Goal: Task Accomplishment & Management: Complete application form

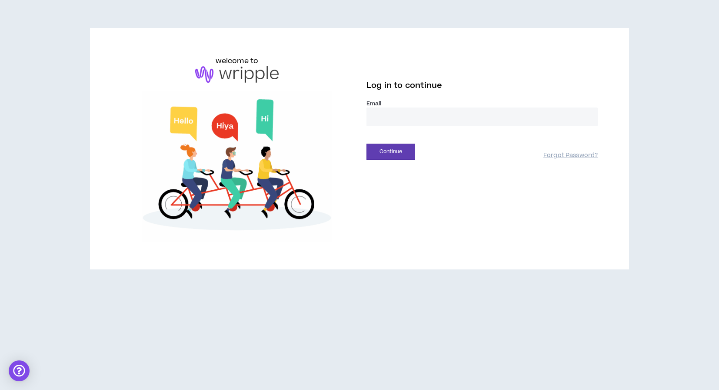
click at [416, 120] on input "email" at bounding box center [481, 116] width 231 height 19
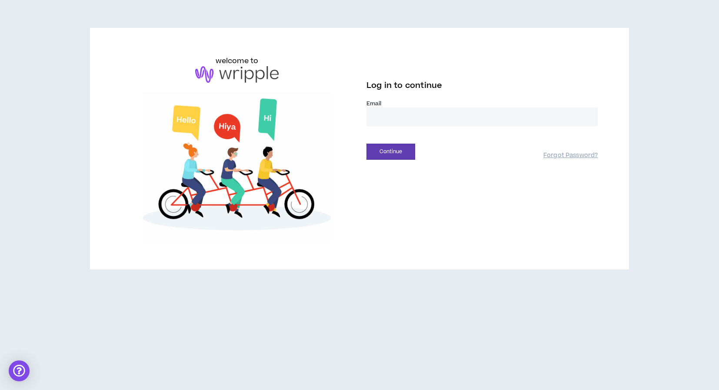
type input "**********"
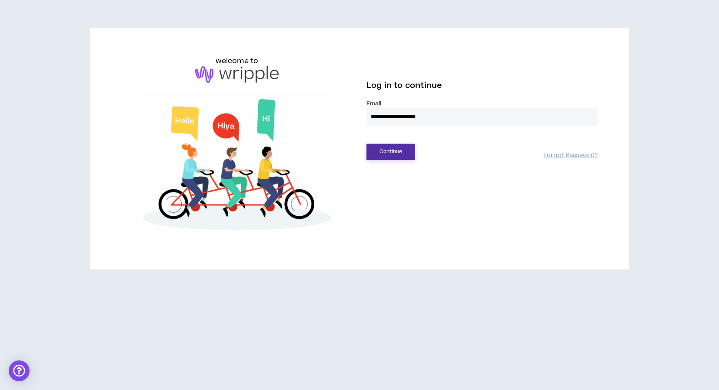
click at [401, 157] on button "Continue" at bounding box center [390, 151] width 49 height 16
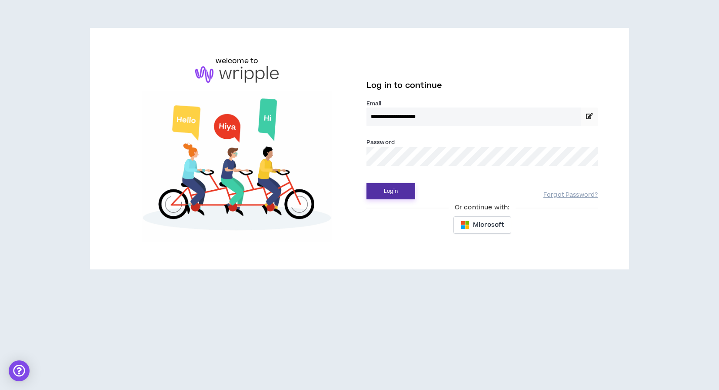
click at [400, 192] on button "Login" at bounding box center [390, 191] width 49 height 16
click at [407, 189] on button "Login" at bounding box center [390, 191] width 49 height 16
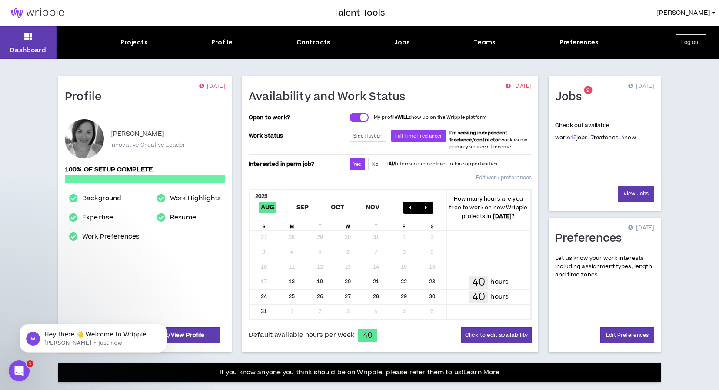
click at [591, 136] on link "7" at bounding box center [592, 137] width 3 height 8
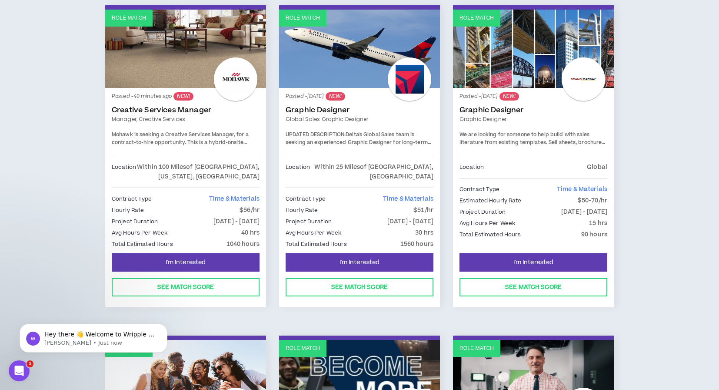
scroll to position [147, 0]
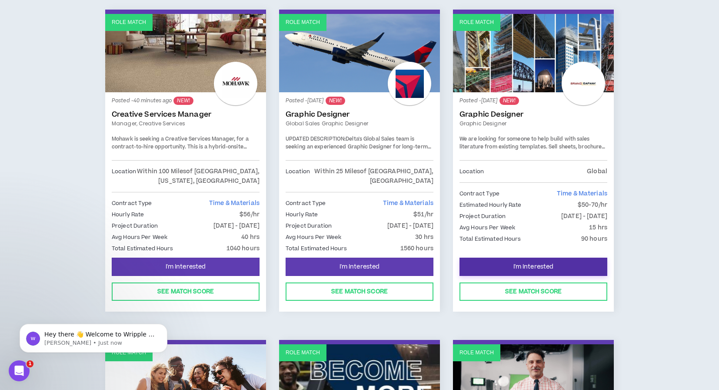
click at [529, 269] on span "I'm Interested" at bounding box center [533, 267] width 40 height 8
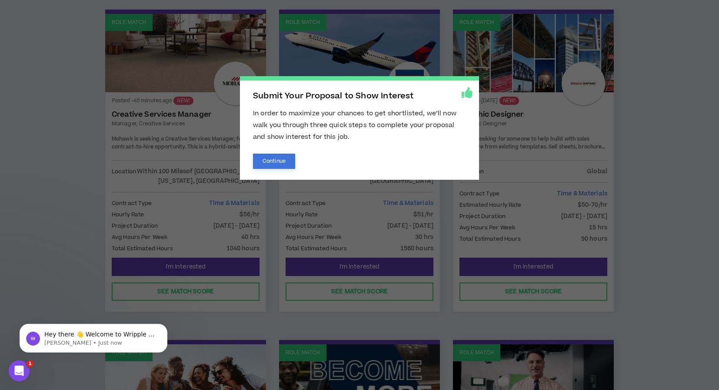
click at [270, 163] on button "Continue" at bounding box center [274, 160] width 42 height 15
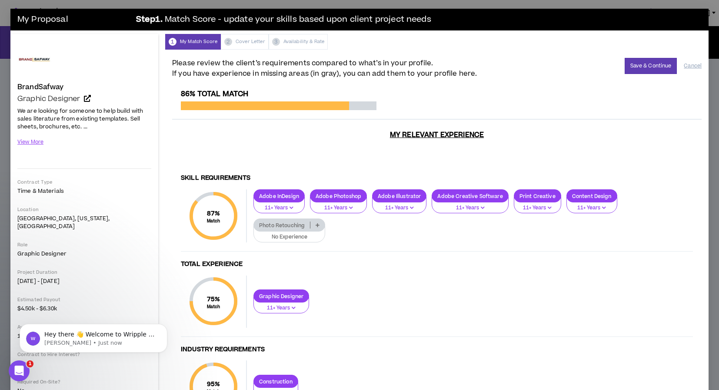
click at [297, 226] on button "No Experience" at bounding box center [289, 234] width 72 height 17
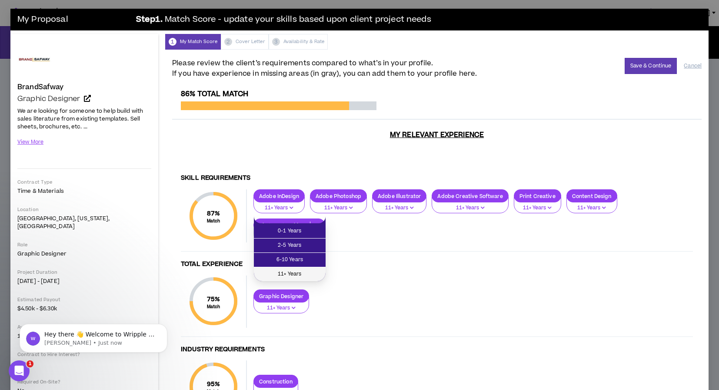
click at [295, 270] on span "11+ Years" at bounding box center [289, 274] width 61 height 10
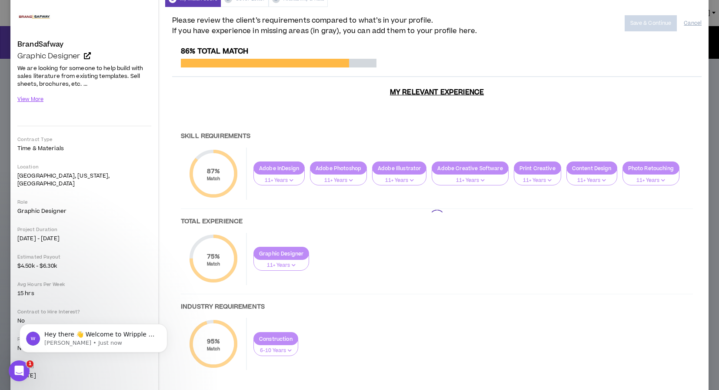
scroll to position [51, 0]
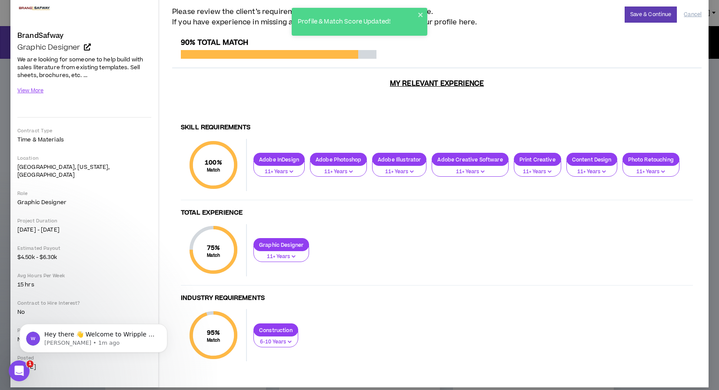
click at [296, 245] on button "11+ Years" at bounding box center [281, 253] width 56 height 17
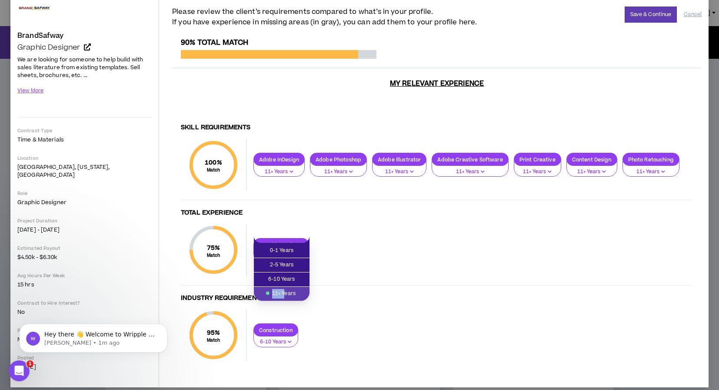
click at [285, 290] on span "11+ Years" at bounding box center [281, 294] width 45 height 10
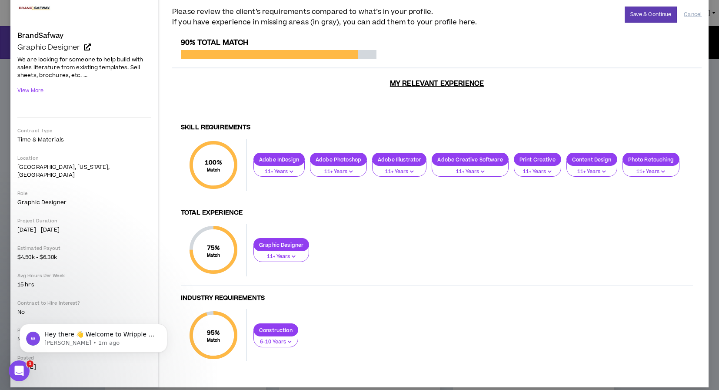
click at [283, 338] on p "6-10 Years" at bounding box center [275, 342] width 33 height 8
click at [281, 376] on span "11+ Years" at bounding box center [276, 379] width 34 height 10
click at [221, 232] on div "75 % Match" at bounding box center [213, 250] width 52 height 52
click at [289, 253] on p "11+ Years" at bounding box center [281, 257] width 44 height 8
click at [404, 243] on div "Graphic Designer 11+ Years" at bounding box center [470, 250] width 446 height 24
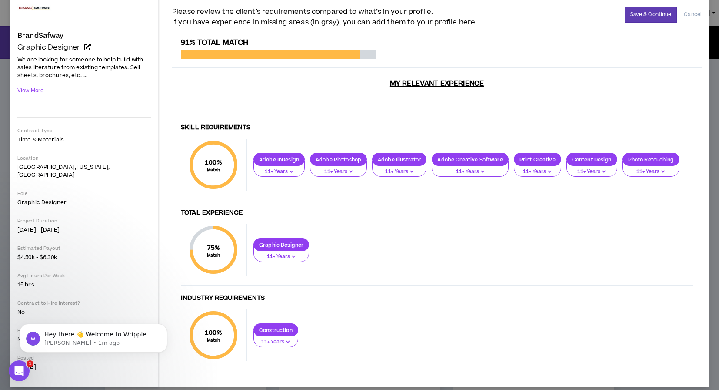
scroll to position [27, 0]
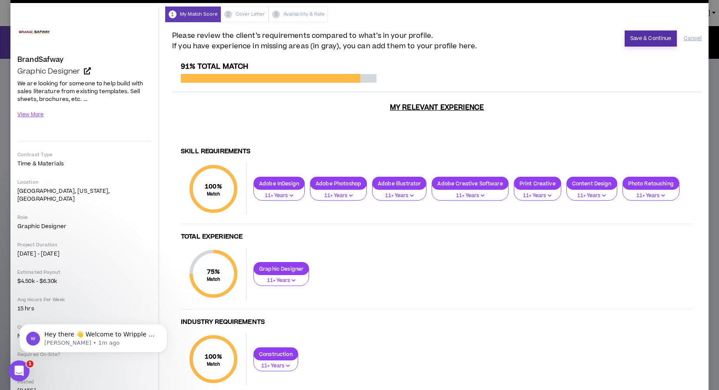
click at [638, 39] on button "Save & Continue" at bounding box center [651, 38] width 53 height 16
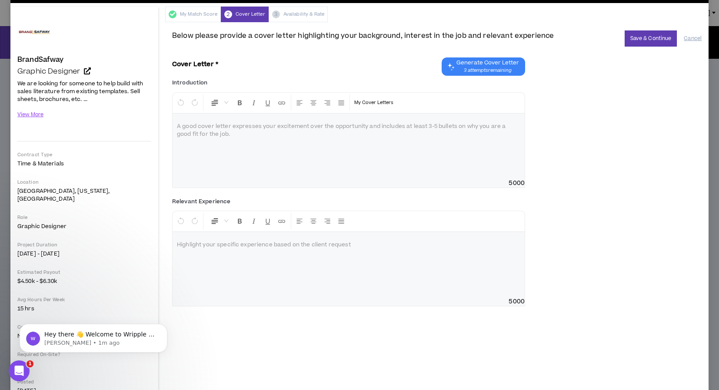
click at [484, 64] on span "Generate Cover Letter" at bounding box center [487, 62] width 63 height 7
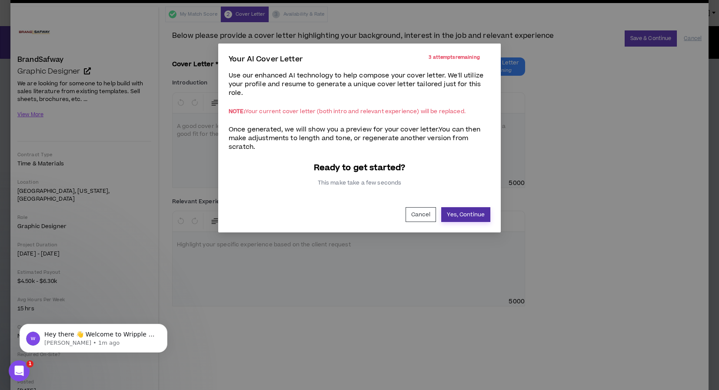
click at [470, 211] on button "Yes, Continue" at bounding box center [465, 214] width 49 height 15
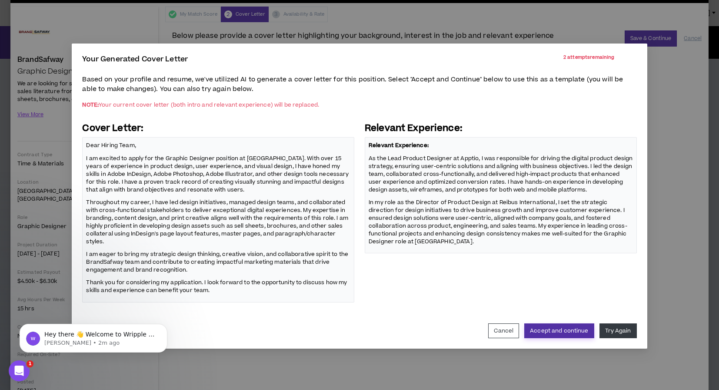
click at [573, 331] on button "Accept and continue" at bounding box center [559, 330] width 70 height 15
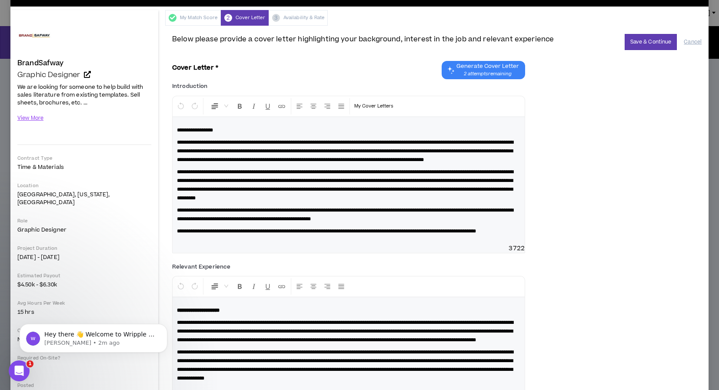
scroll to position [0, 0]
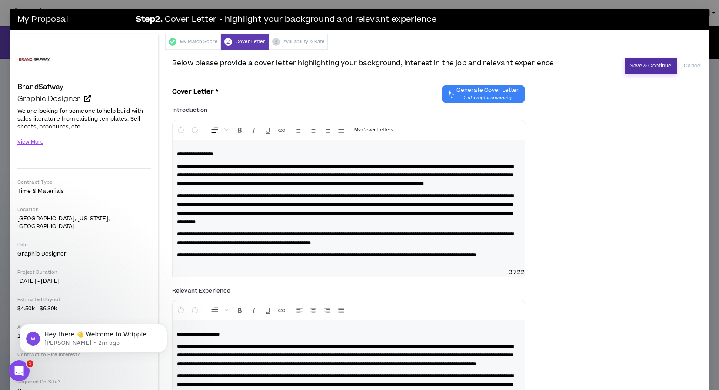
click at [636, 69] on button "Save & Continue" at bounding box center [651, 66] width 53 height 16
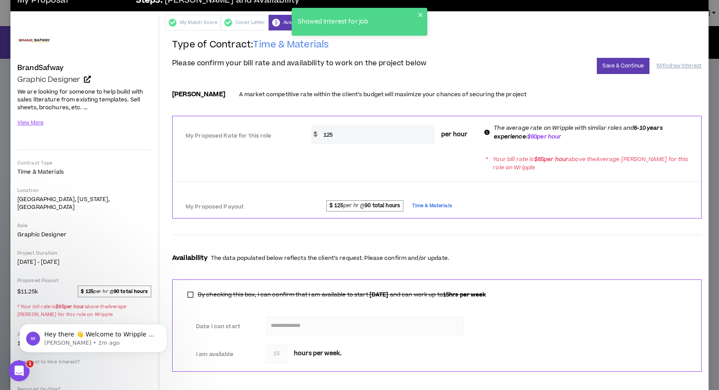
scroll to position [22, 0]
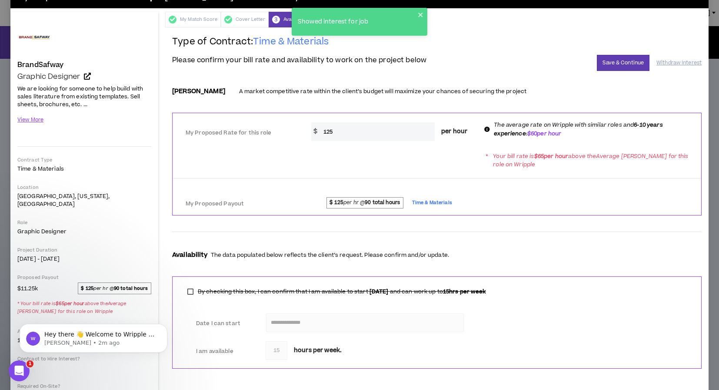
click at [349, 134] on input "125" at bounding box center [377, 131] width 116 height 19
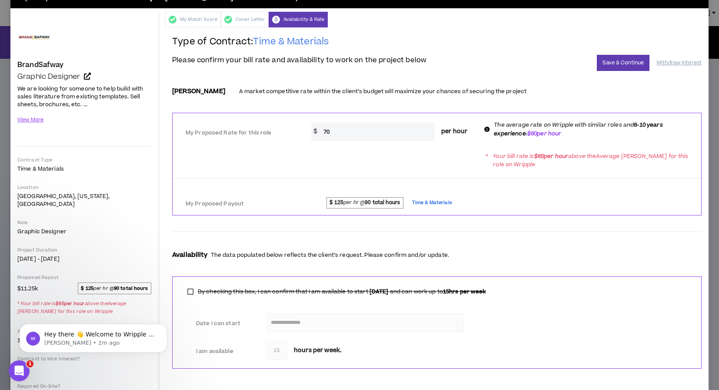
type input "70"
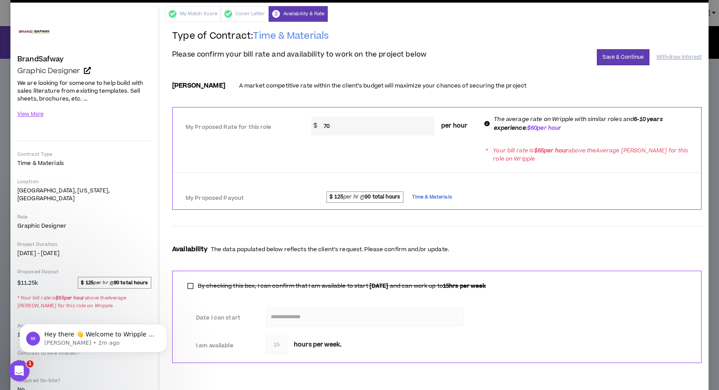
scroll to position [0, 0]
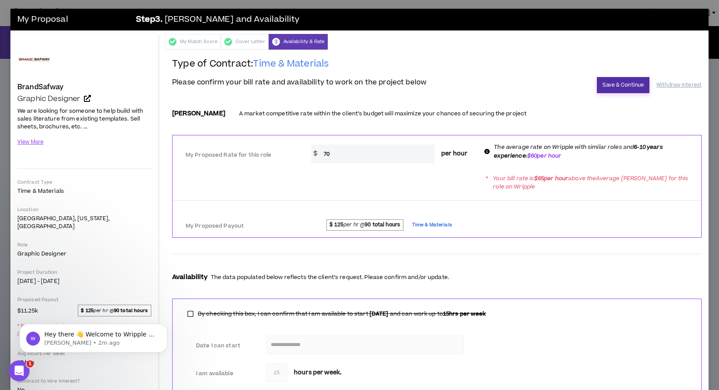
click at [634, 85] on button "Save & Continue" at bounding box center [623, 85] width 53 height 16
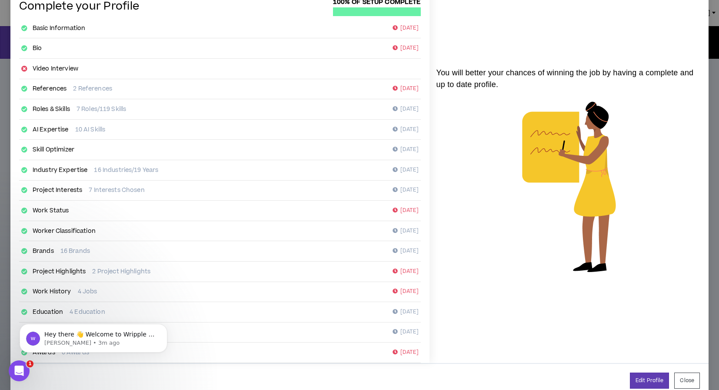
scroll to position [68, 0]
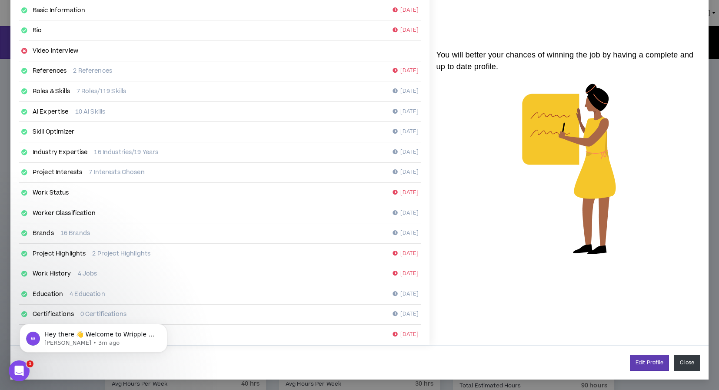
click at [682, 362] on button "Close" at bounding box center [687, 362] width 26 height 16
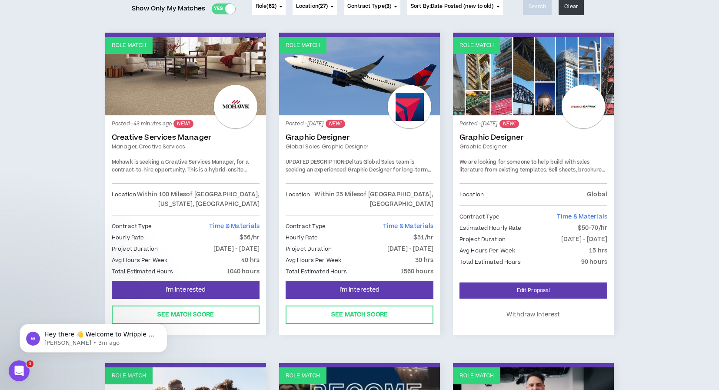
scroll to position [128, 0]
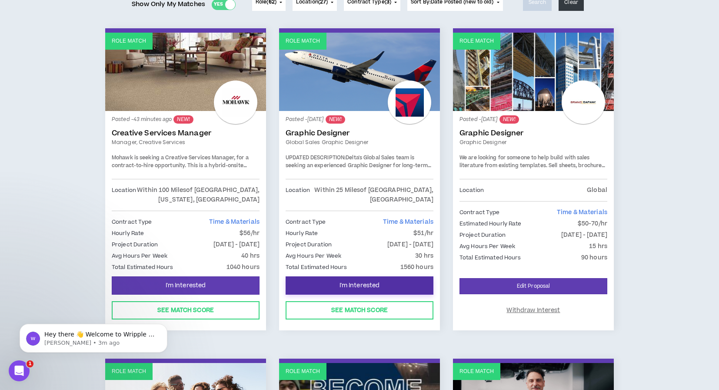
click at [377, 282] on span "I'm Interested" at bounding box center [360, 285] width 40 height 8
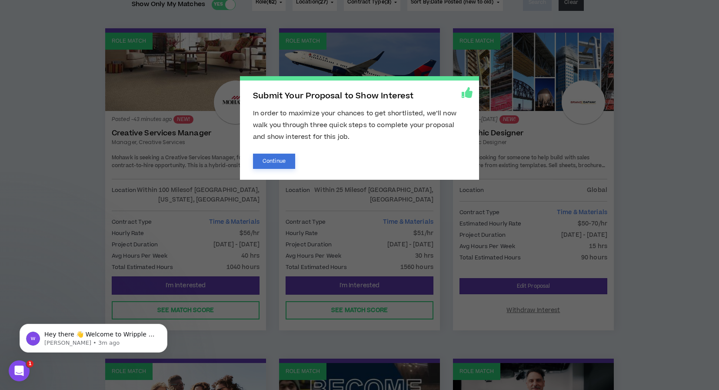
click at [285, 162] on button "Continue" at bounding box center [274, 160] width 42 height 15
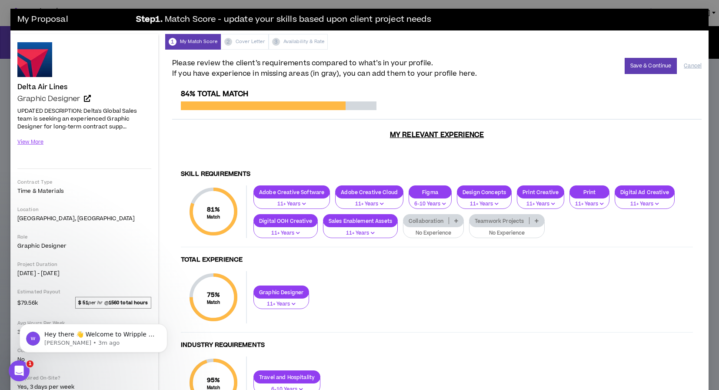
click at [430, 227] on div "Collaboration" at bounding box center [433, 220] width 61 height 13
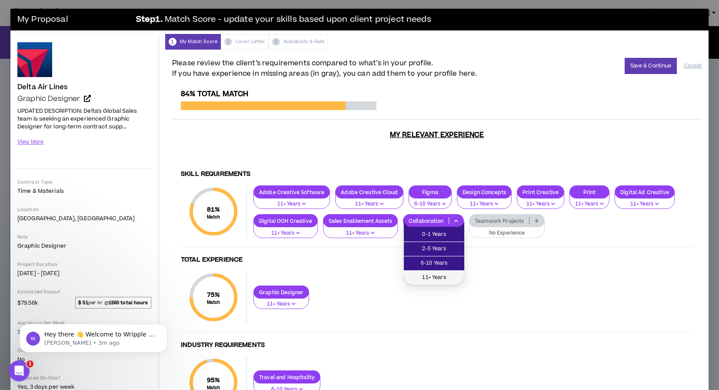
click at [438, 276] on span "11+ Years" at bounding box center [434, 278] width 50 height 10
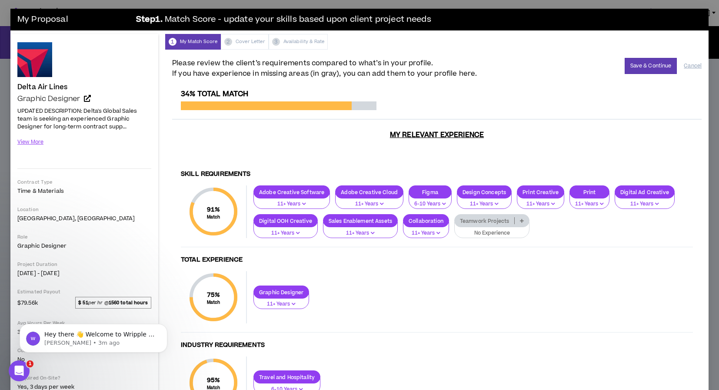
click at [499, 227] on button "No Experience" at bounding box center [492, 230] width 76 height 17
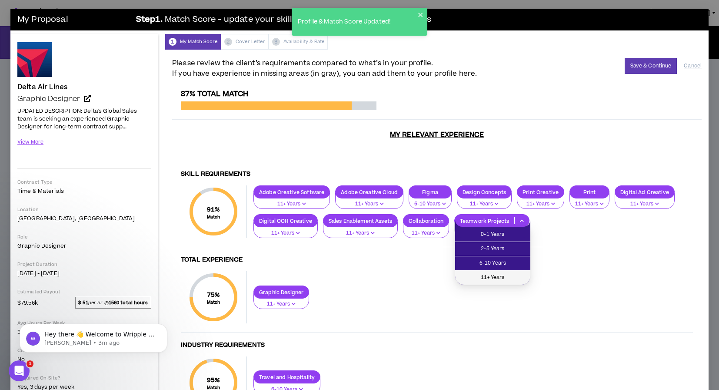
click at [498, 278] on span "11+ Years" at bounding box center [492, 278] width 65 height 10
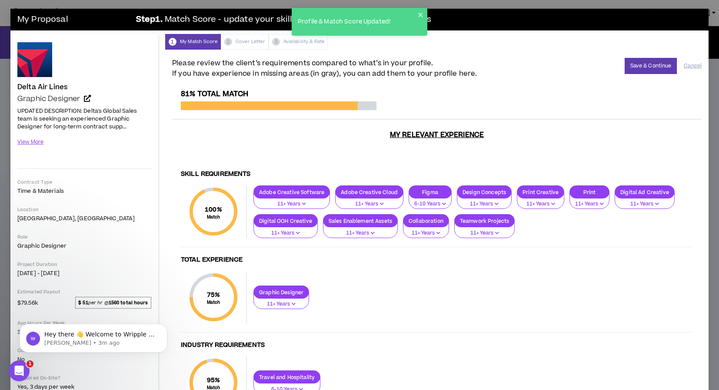
scroll to position [55, 0]
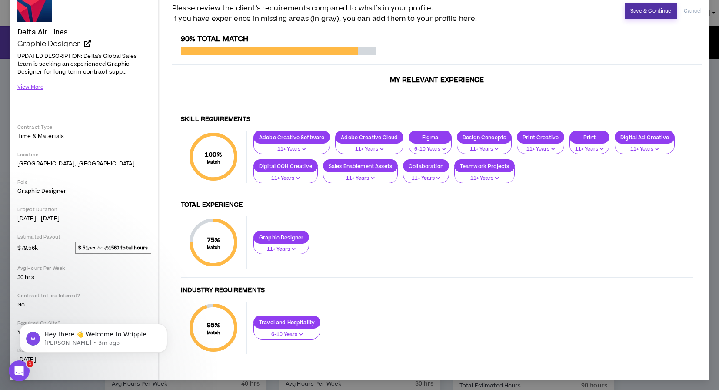
click at [646, 12] on button "Save & Continue" at bounding box center [651, 11] width 53 height 16
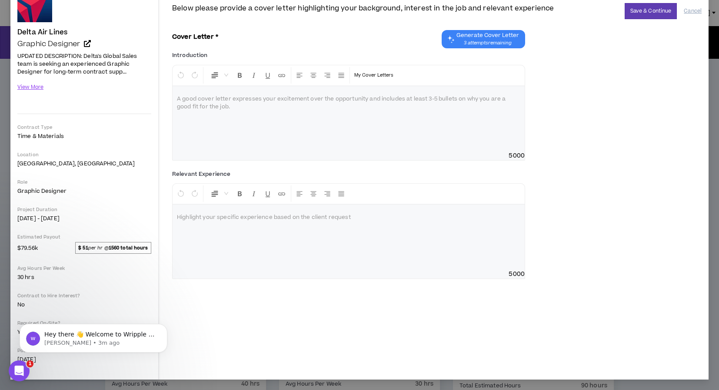
click at [476, 36] on span "Generate Cover Letter" at bounding box center [487, 35] width 63 height 7
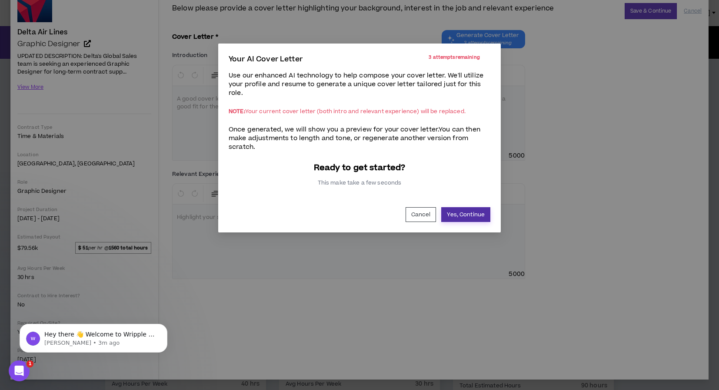
click at [458, 214] on button "Yes, Continue" at bounding box center [465, 214] width 49 height 15
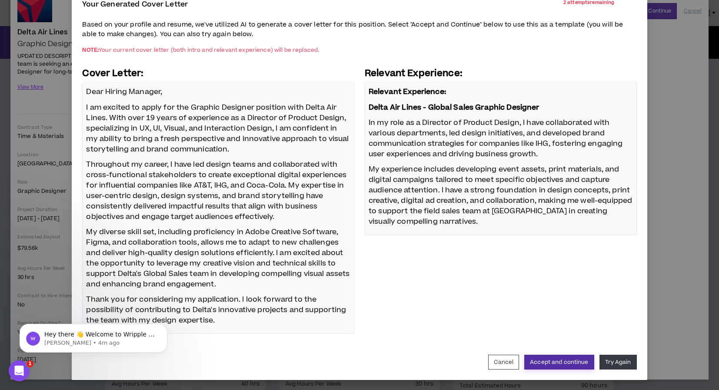
click at [545, 363] on button "Accept and continue" at bounding box center [559, 361] width 70 height 15
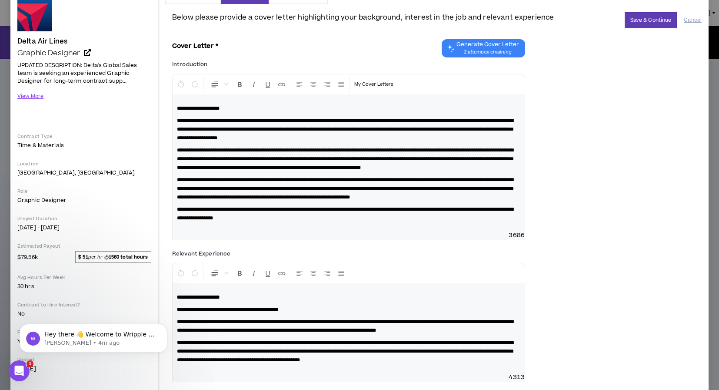
scroll to position [0, 0]
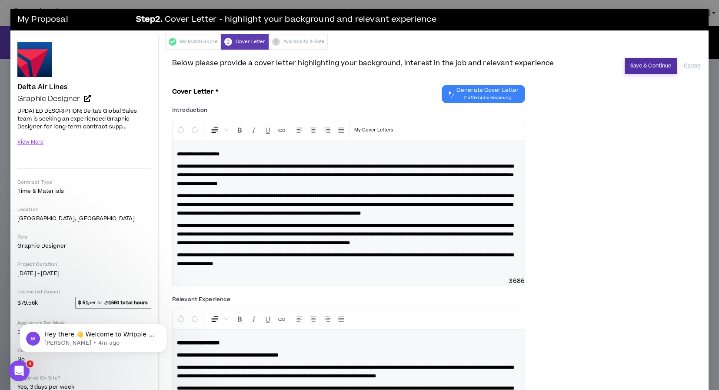
click at [661, 63] on button "Save & Continue" at bounding box center [651, 66] width 53 height 16
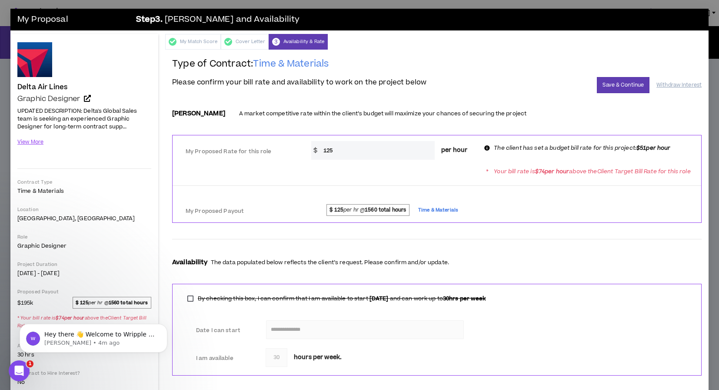
click at [366, 148] on input "125" at bounding box center [377, 150] width 116 height 19
type input "51"
click at [616, 87] on button "Save & Continue" at bounding box center [623, 85] width 53 height 16
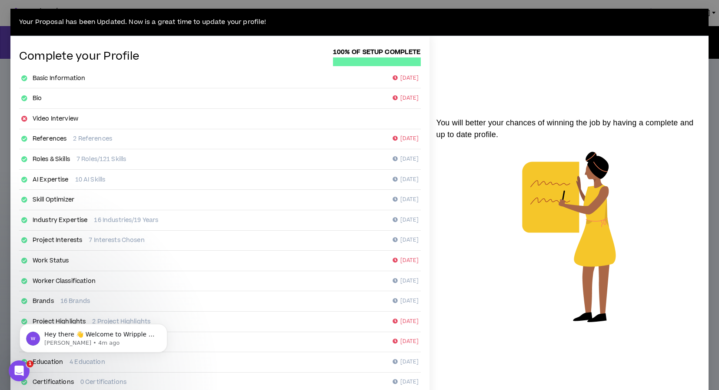
scroll to position [68, 0]
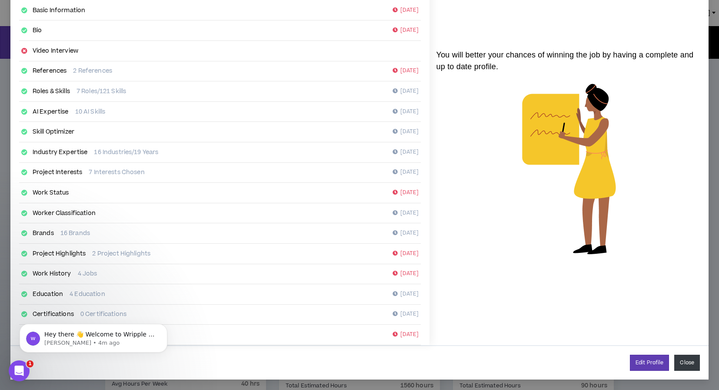
click at [686, 361] on button "Close" at bounding box center [687, 362] width 26 height 16
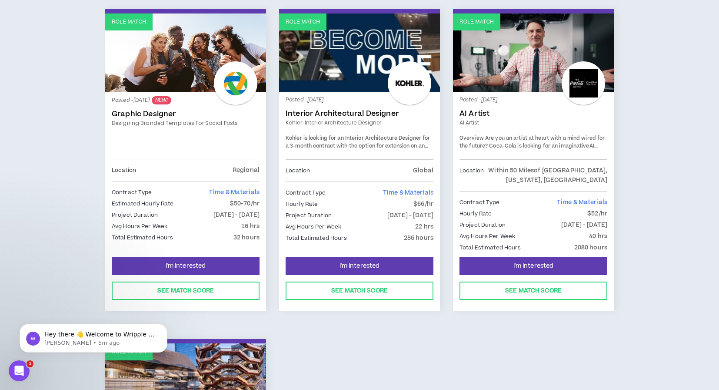
scroll to position [478, 0]
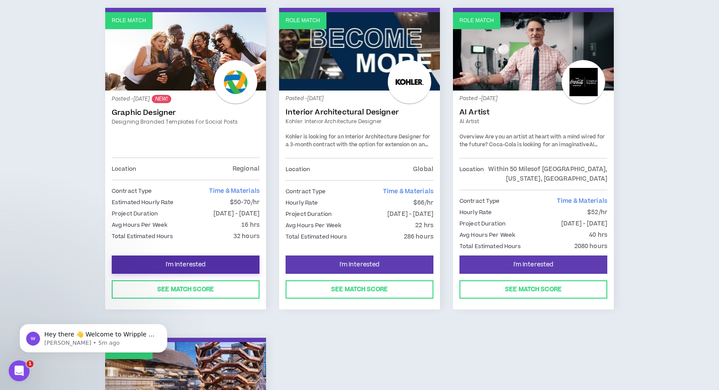
click at [215, 264] on button "I'm Interested" at bounding box center [186, 264] width 148 height 18
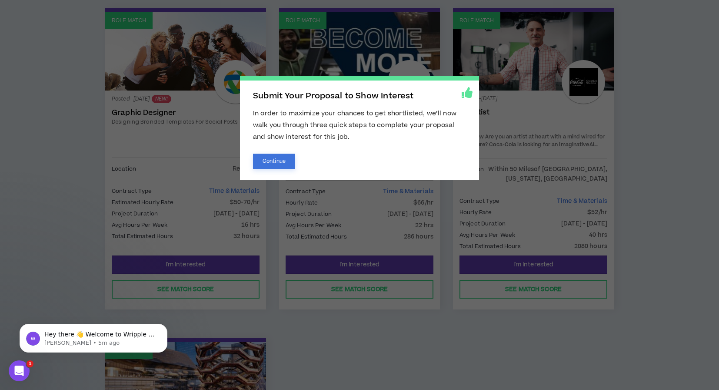
click at [282, 160] on button "Continue" at bounding box center [274, 160] width 42 height 15
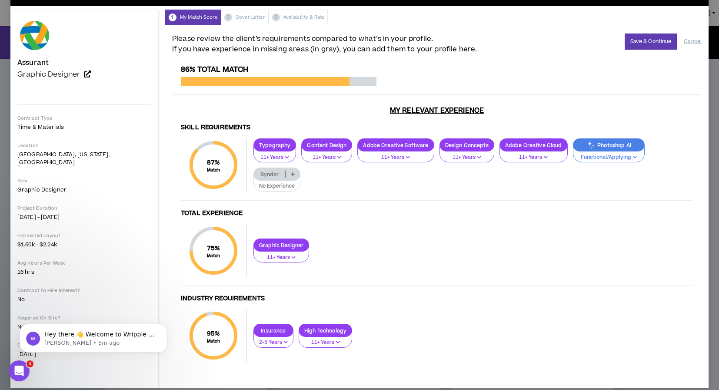
scroll to position [32, 0]
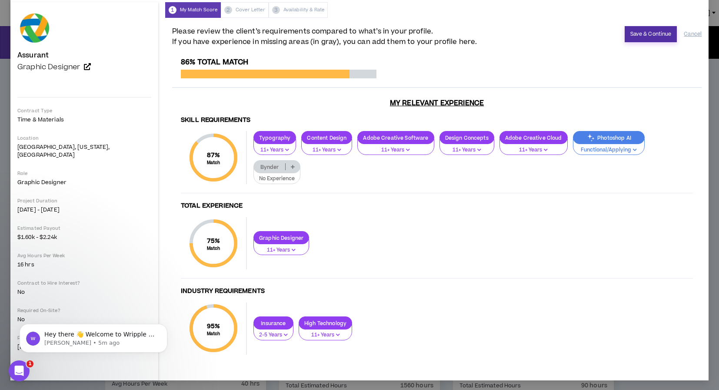
click at [648, 40] on button "Save & Continue" at bounding box center [651, 34] width 53 height 16
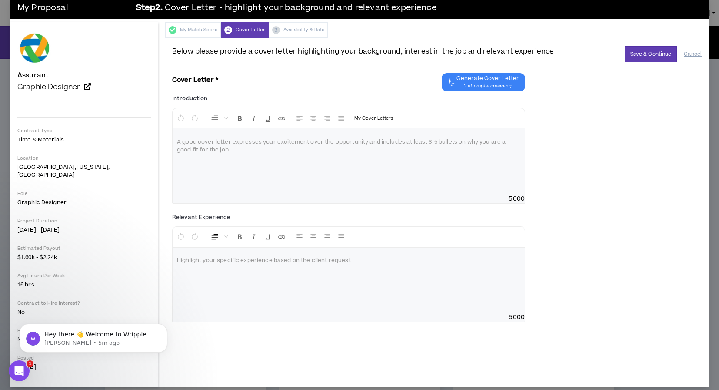
click at [479, 83] on span "3 attempts remaining" at bounding box center [487, 86] width 63 height 7
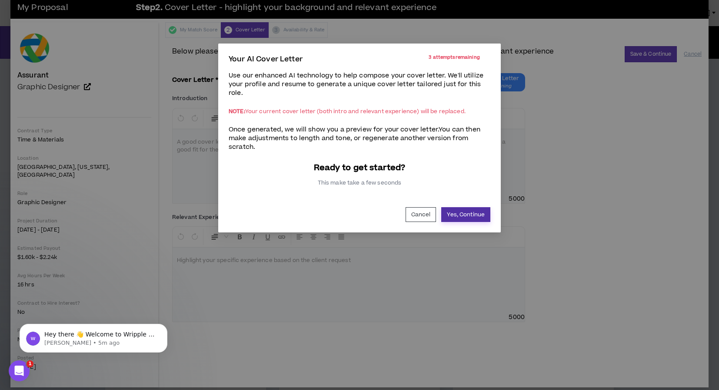
click at [480, 213] on button "Yes, Continue" at bounding box center [465, 214] width 49 height 15
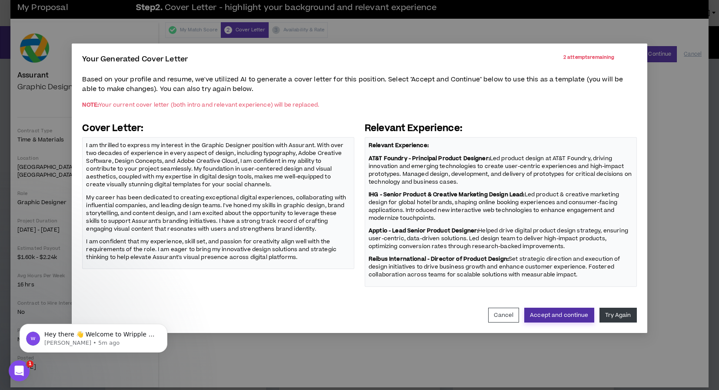
click at [580, 316] on button "Accept and continue" at bounding box center [559, 314] width 70 height 15
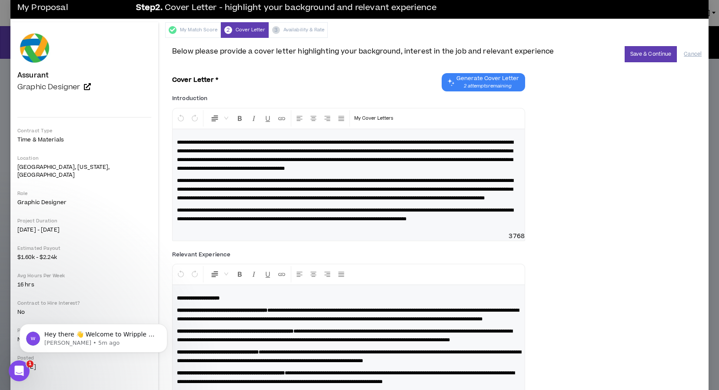
scroll to position [33, 0]
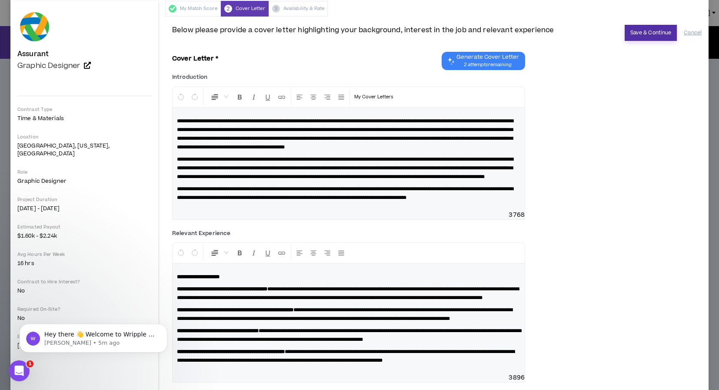
click at [644, 32] on button "Save & Continue" at bounding box center [651, 33] width 53 height 16
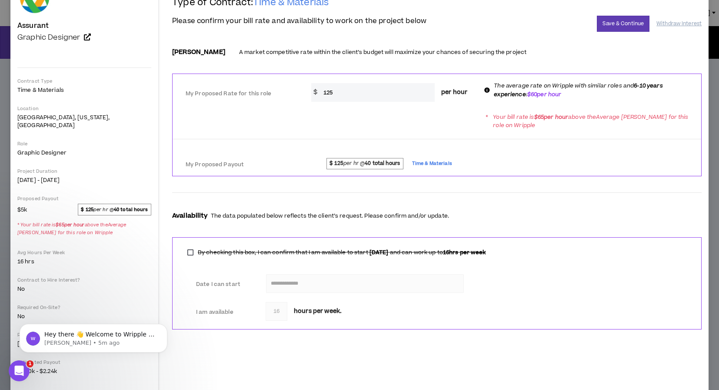
scroll to position [66, 0]
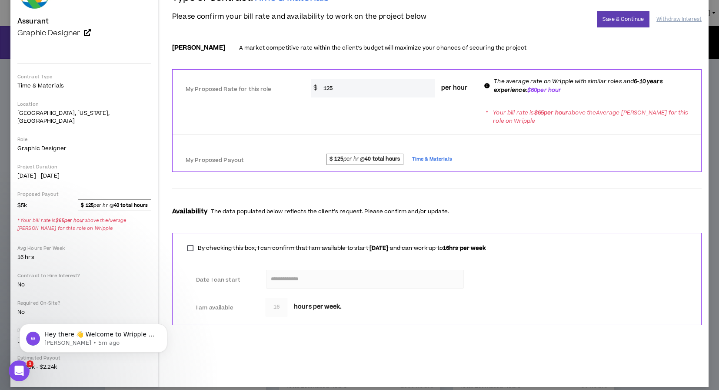
click at [340, 89] on input "125" at bounding box center [377, 88] width 116 height 19
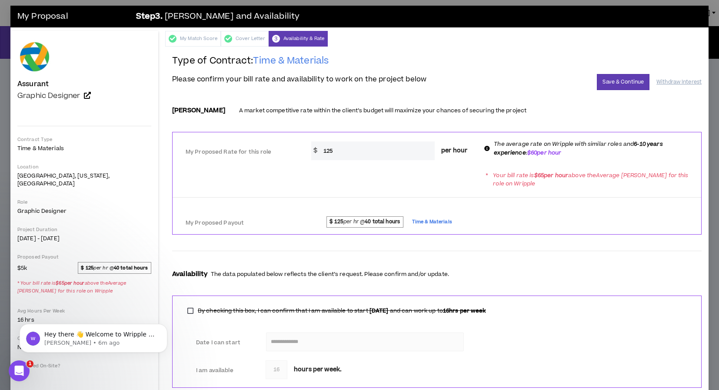
scroll to position [0, 0]
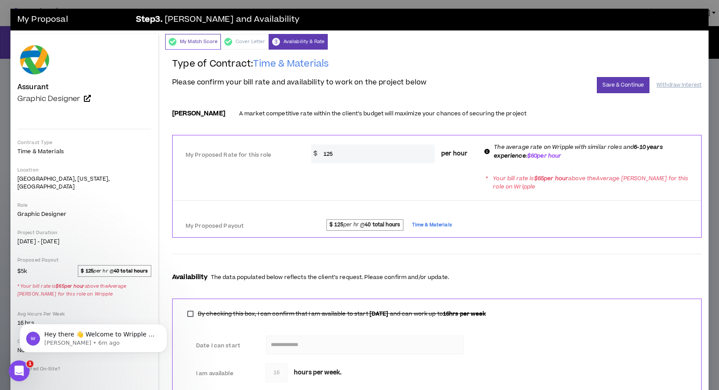
click at [200, 42] on div "My Match Score" at bounding box center [193, 42] width 56 height 16
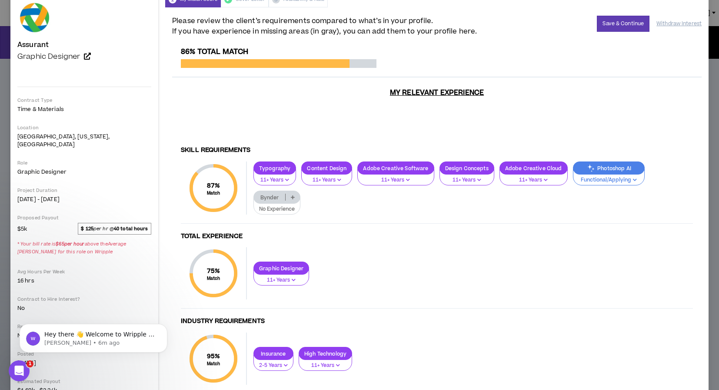
scroll to position [66, 0]
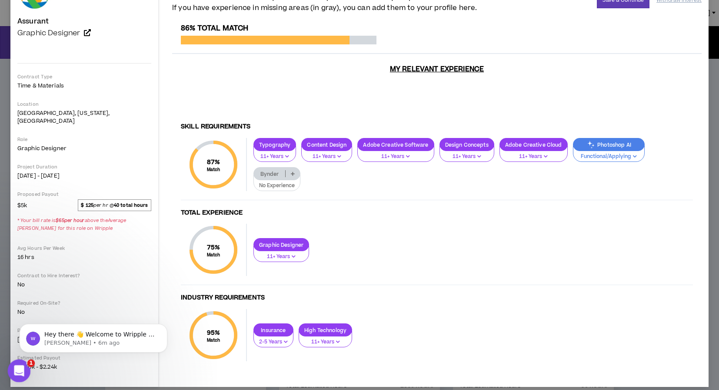
click at [25, 369] on icon "Open Intercom Messenger" at bounding box center [18, 369] width 14 height 14
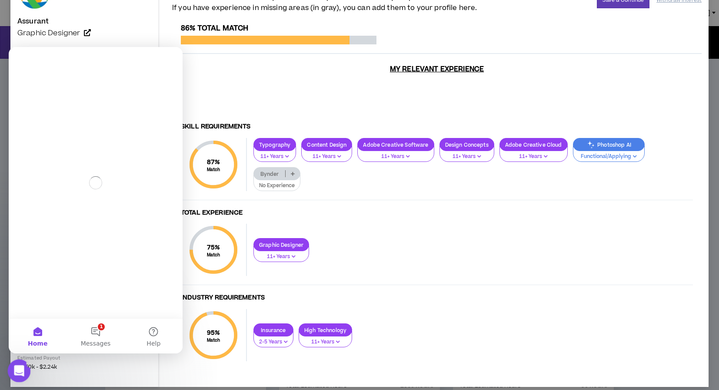
scroll to position [0, 0]
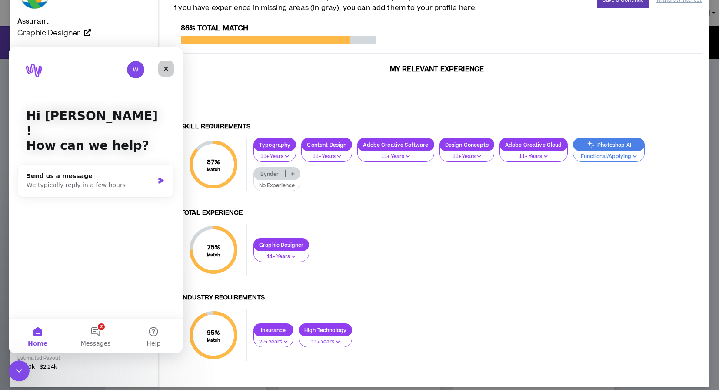
click at [163, 65] on icon "Close" at bounding box center [166, 68] width 7 height 7
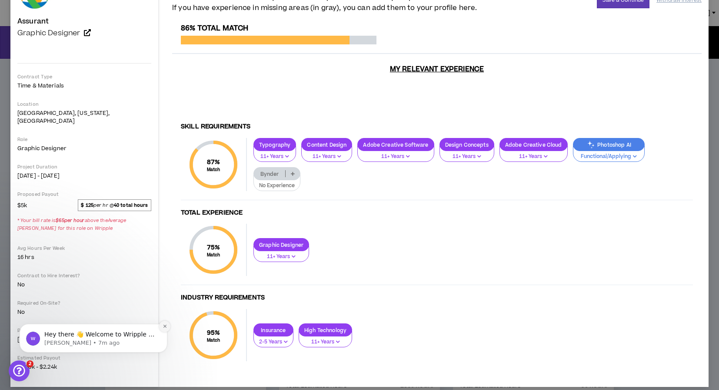
click at [164, 325] on icon "Dismiss notification" at bounding box center [164, 325] width 3 height 3
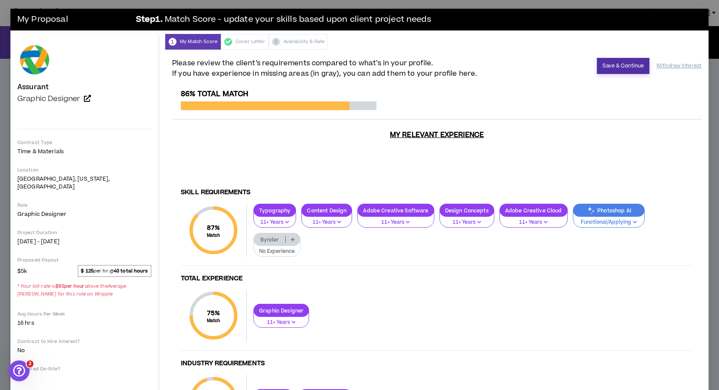
click at [619, 68] on button "Save & Continue" at bounding box center [623, 66] width 53 height 16
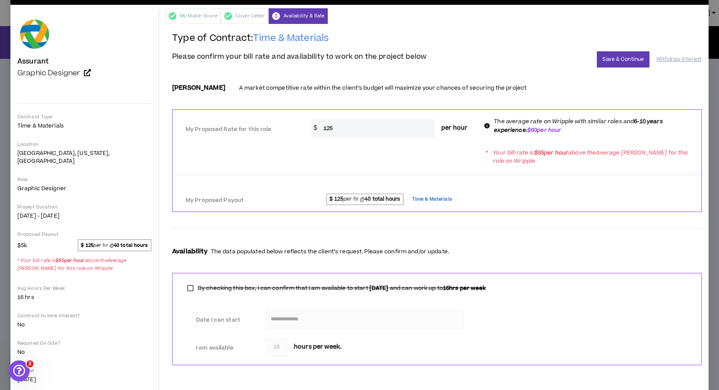
scroll to position [27, 0]
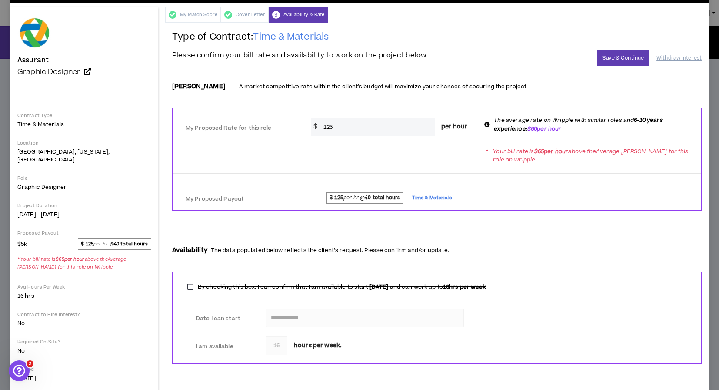
click at [372, 132] on input "125" at bounding box center [377, 126] width 116 height 19
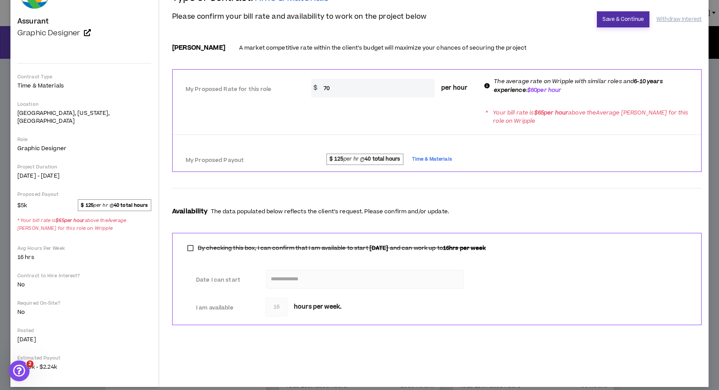
type input "70"
click at [619, 21] on button "Save & Continue" at bounding box center [623, 19] width 53 height 16
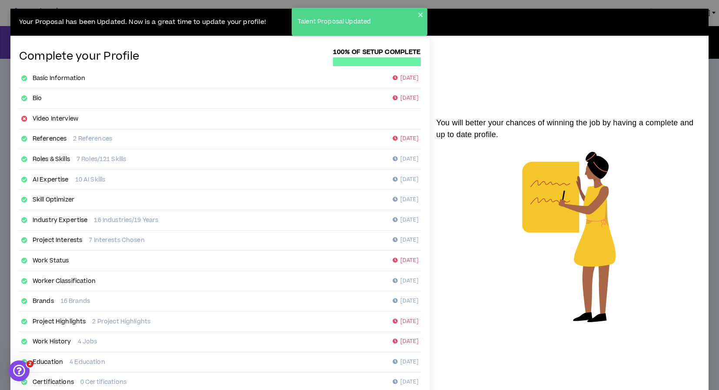
scroll to position [68, 0]
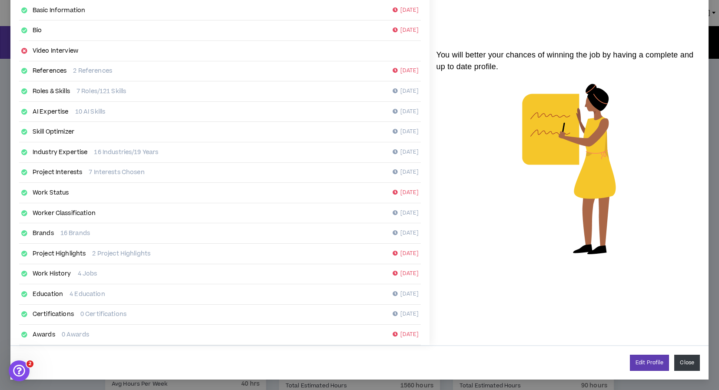
click at [689, 363] on button "Close" at bounding box center [687, 362] width 26 height 16
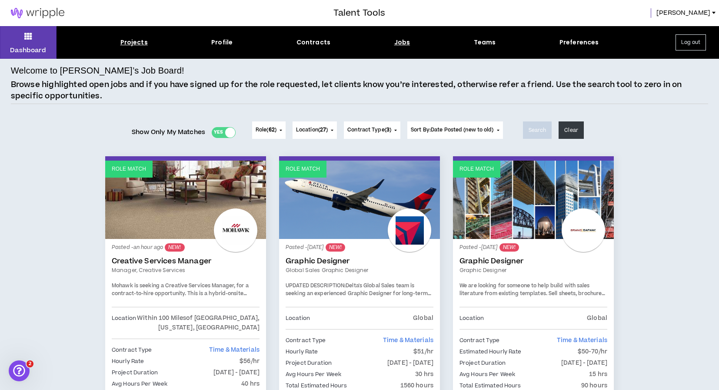
click at [125, 43] on div "Projects" at bounding box center [133, 42] width 27 height 9
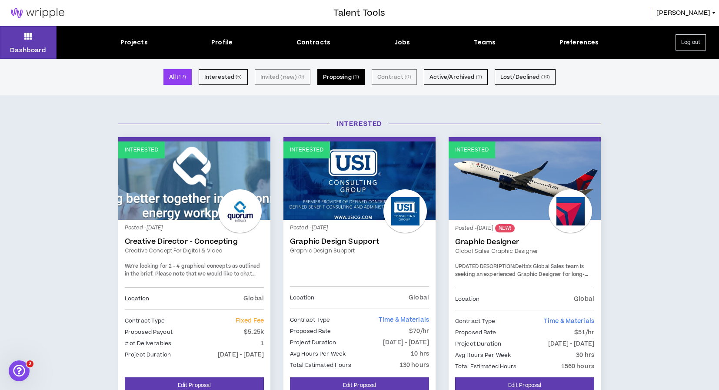
click at [348, 75] on button "Proposing ( 1 )" at bounding box center [341, 77] width 48 height 16
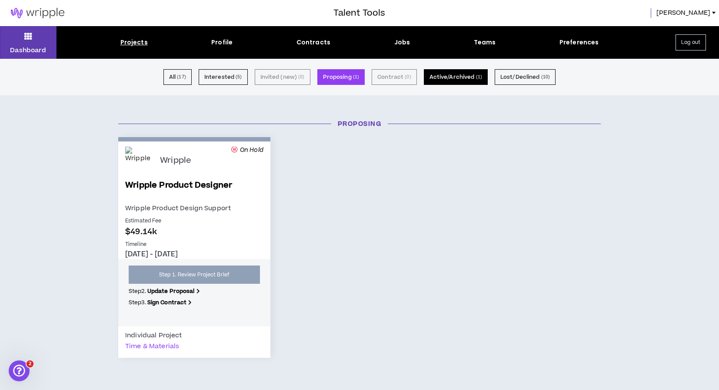
click at [455, 78] on button "Active/Archived ( 1 )" at bounding box center [456, 77] width 64 height 16
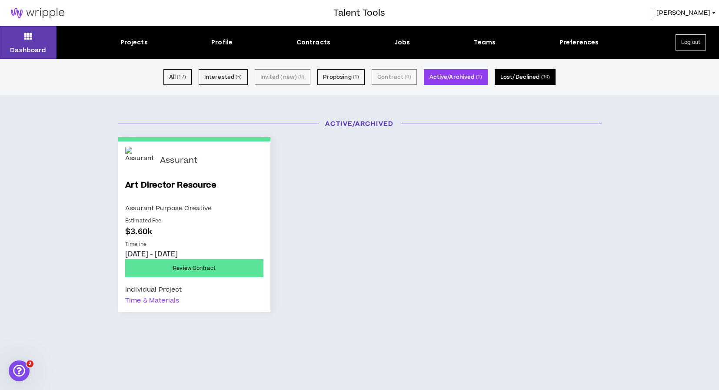
click at [518, 77] on button "Lost/Declined ( 10 )" at bounding box center [525, 77] width 61 height 16
